Goal: Entertainment & Leisure: Consume media (video, audio)

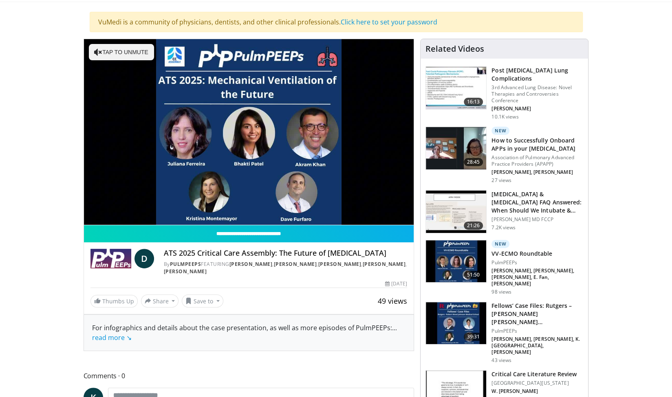
scroll to position [46, 0]
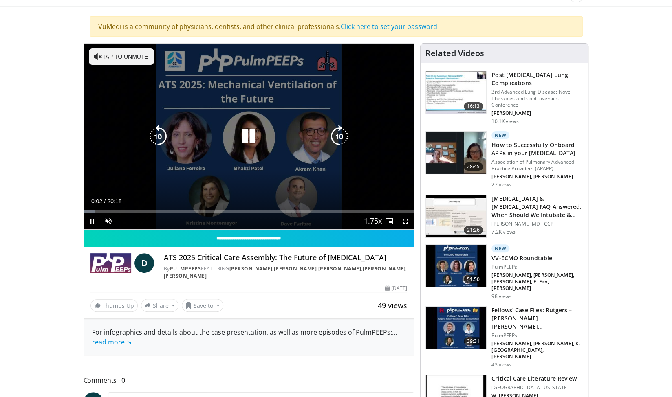
click at [113, 54] on button "Tap to unmute" at bounding box center [121, 56] width 65 height 16
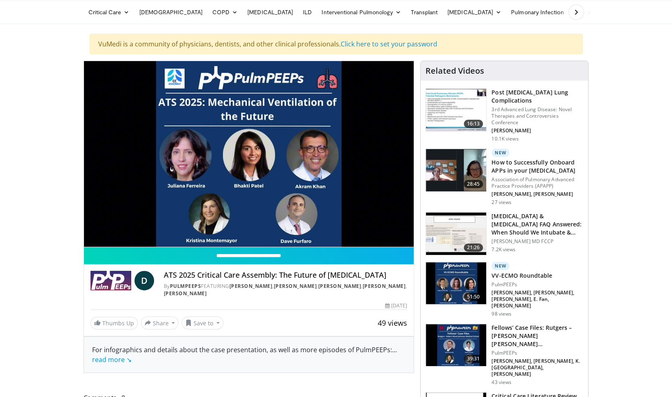
scroll to position [29, 0]
